Goal: Check status: Check status

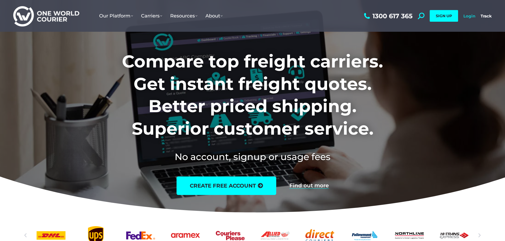
click at [467, 16] on link "Login" at bounding box center [469, 16] width 12 height 5
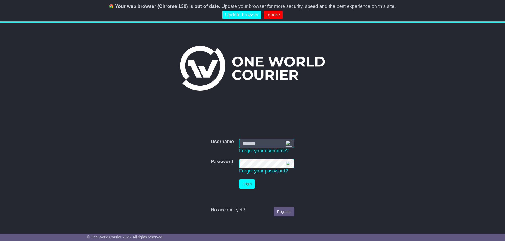
type input "**********"
click at [246, 183] on button "Login" at bounding box center [247, 184] width 16 height 9
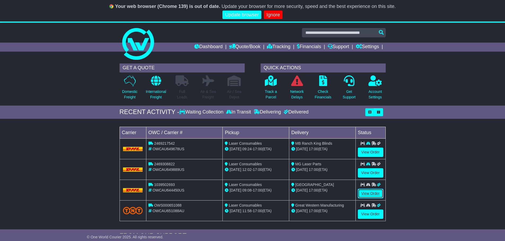
click at [370, 190] on link "View Order" at bounding box center [370, 193] width 25 height 9
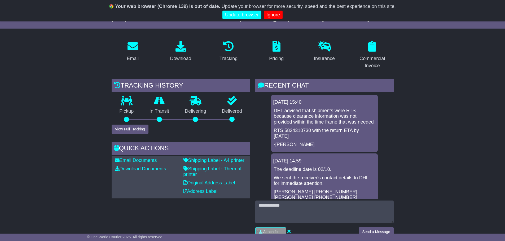
scroll to position [132, 0]
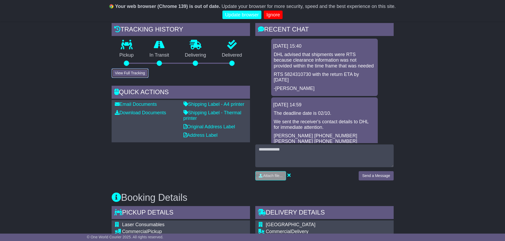
click at [134, 69] on button "View Full Tracking" at bounding box center [130, 73] width 37 height 9
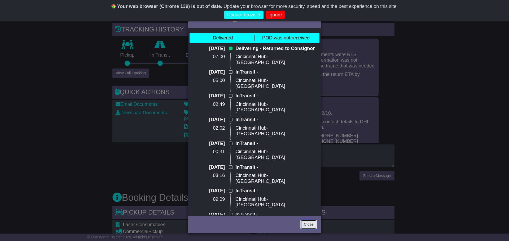
click at [308, 223] on link "Close" at bounding box center [308, 224] width 16 height 9
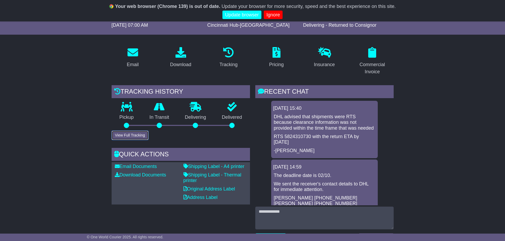
scroll to position [0, 0]
